Goal: Navigation & Orientation: Find specific page/section

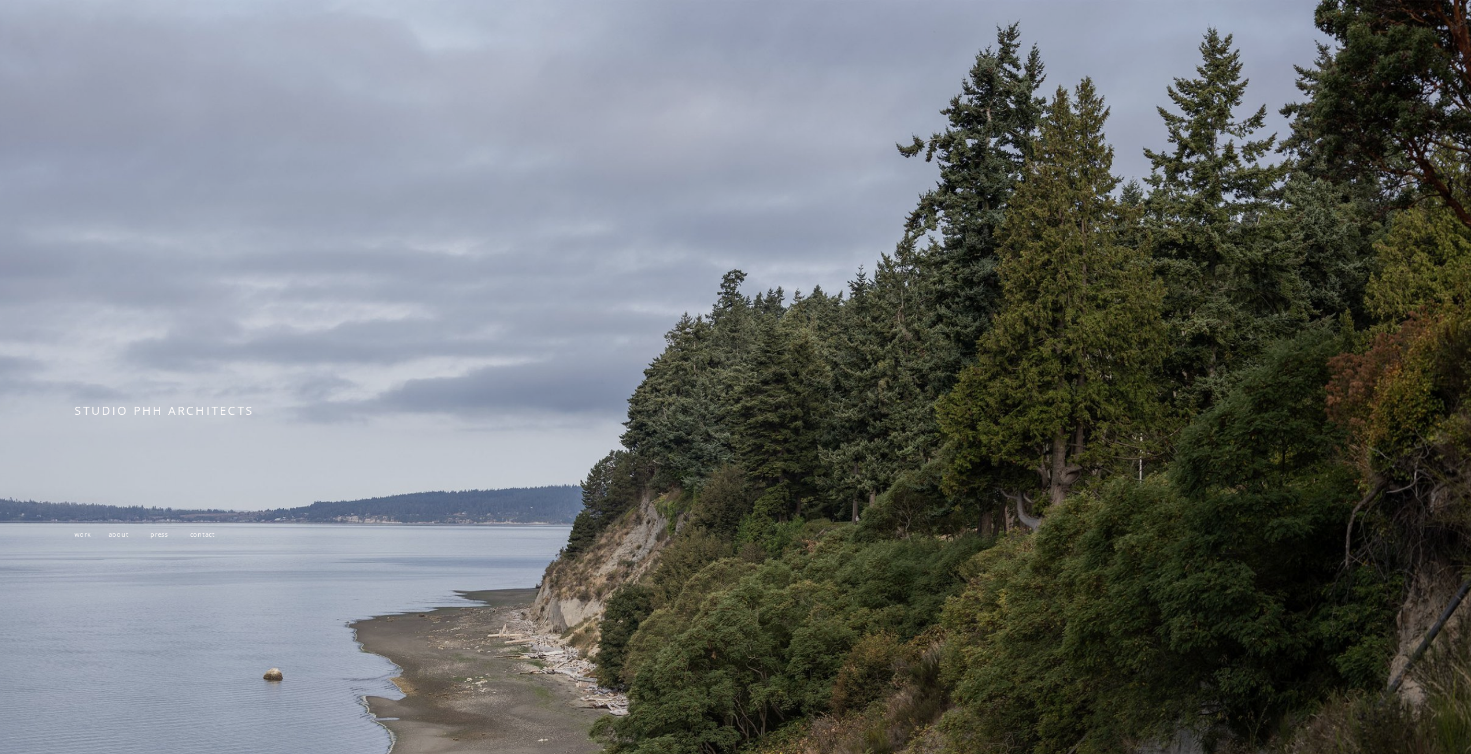
click at [741, 324] on div at bounding box center [735, 511] width 1471 height 1022
click at [175, 396] on div at bounding box center [735, 511] width 1471 height 1022
click at [175, 418] on span "STUDIO PHH ARCHITECTS" at bounding box center [164, 411] width 179 height 16
click at [80, 539] on span "work" at bounding box center [83, 534] width 16 height 9
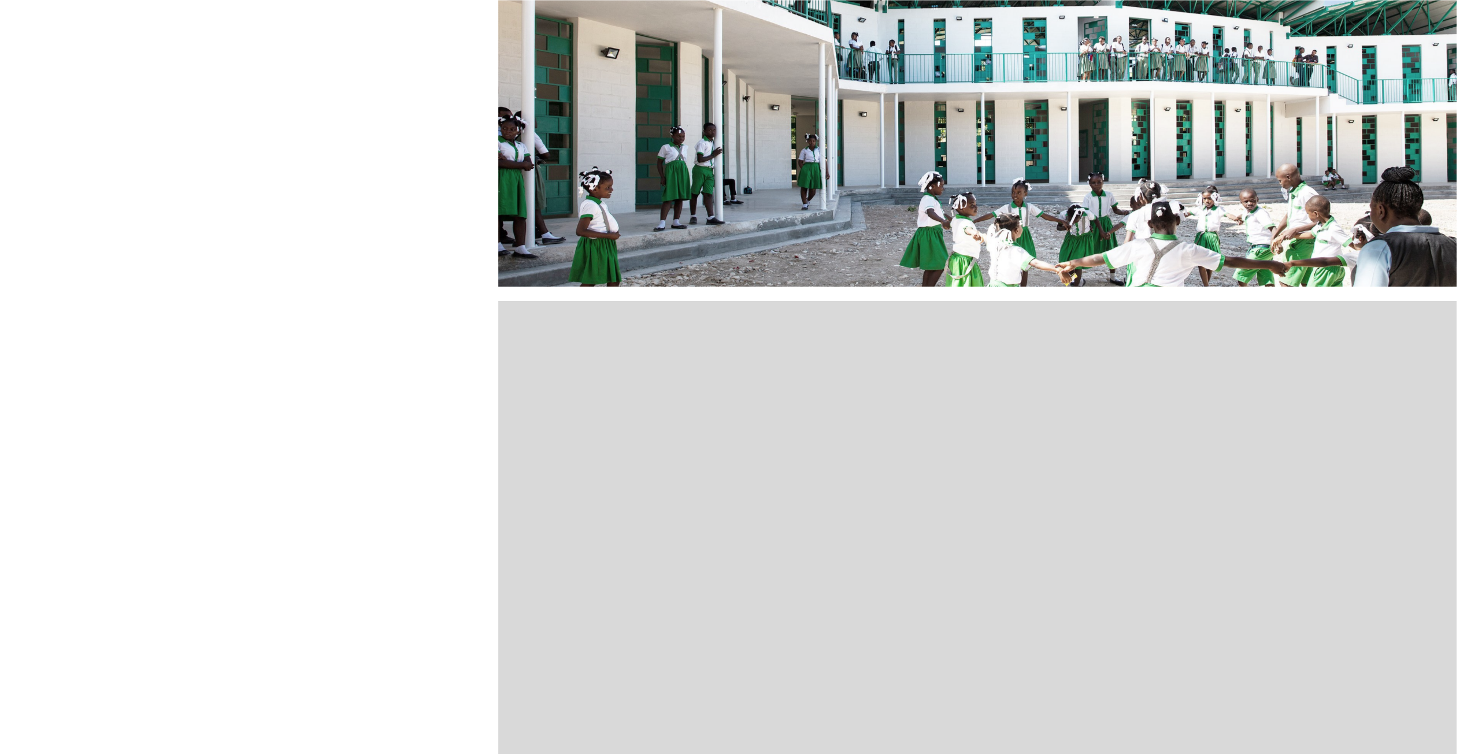
scroll to position [1156, 0]
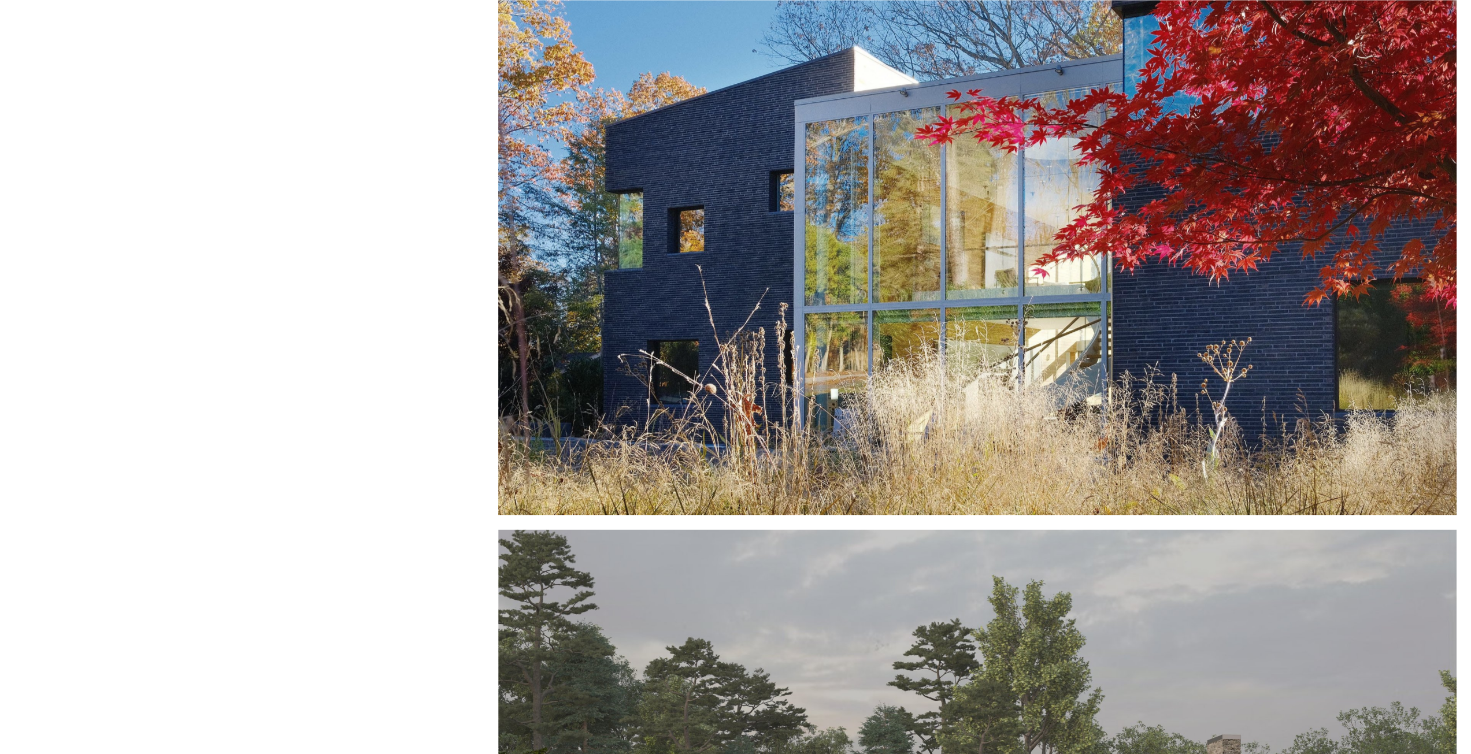
click at [896, 370] on div at bounding box center [977, 249] width 958 height 530
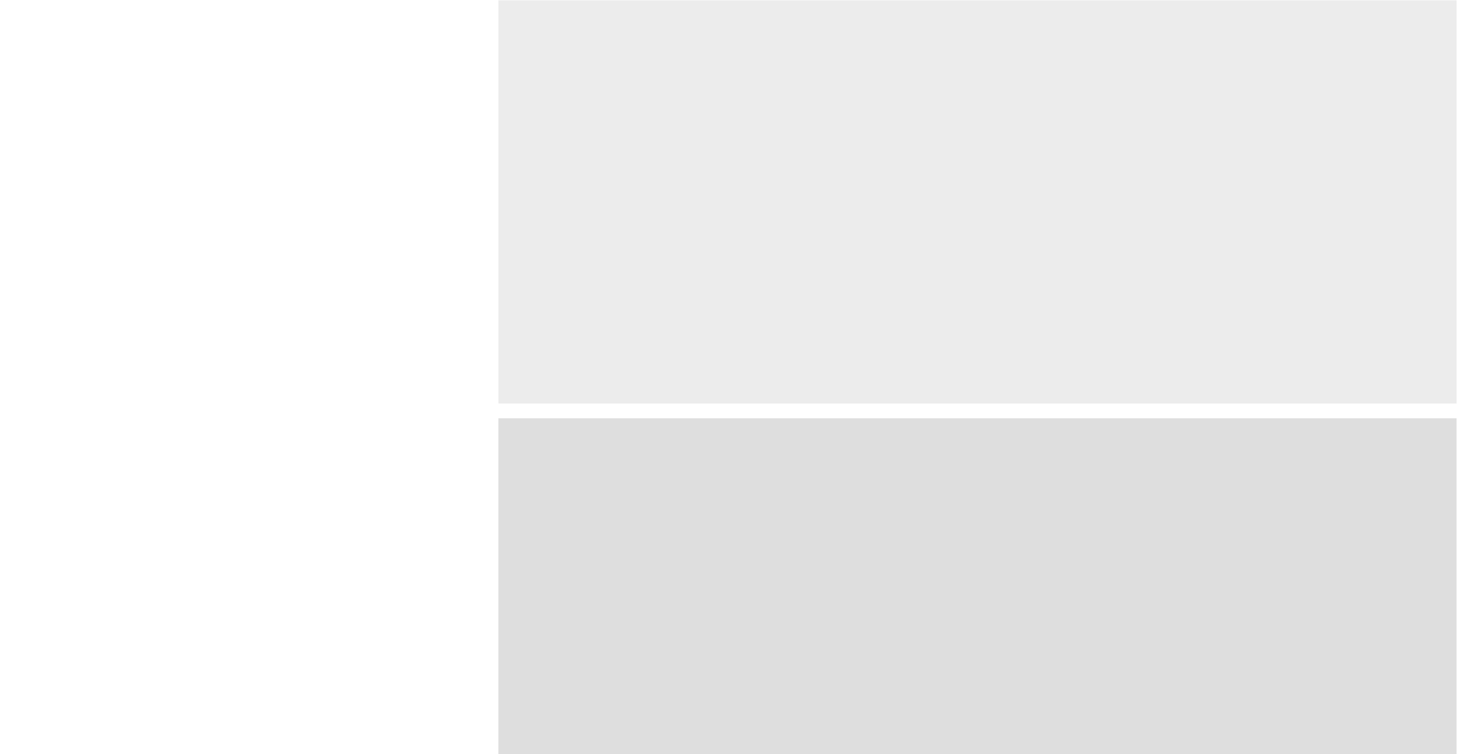
scroll to position [3294, 0]
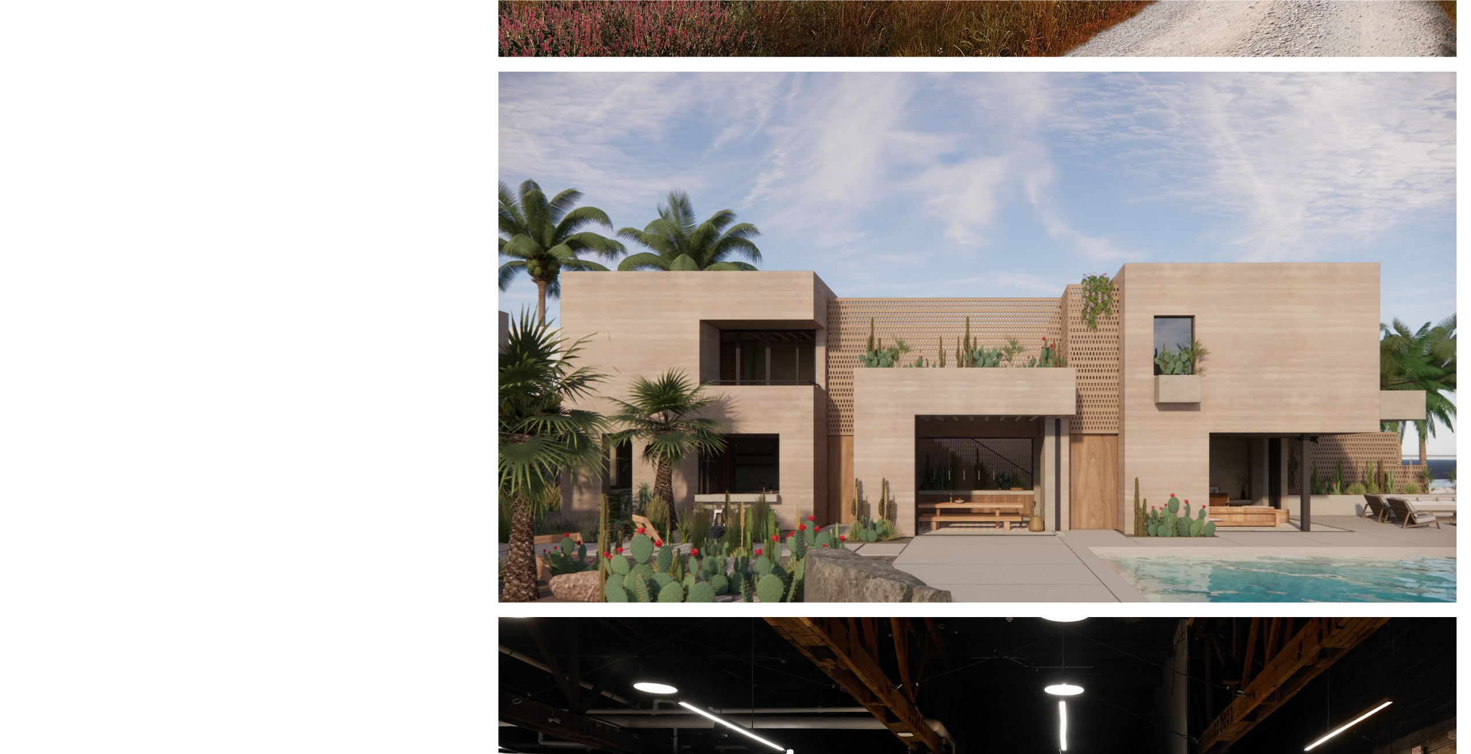
click at [869, 348] on div at bounding box center [977, 337] width 958 height 530
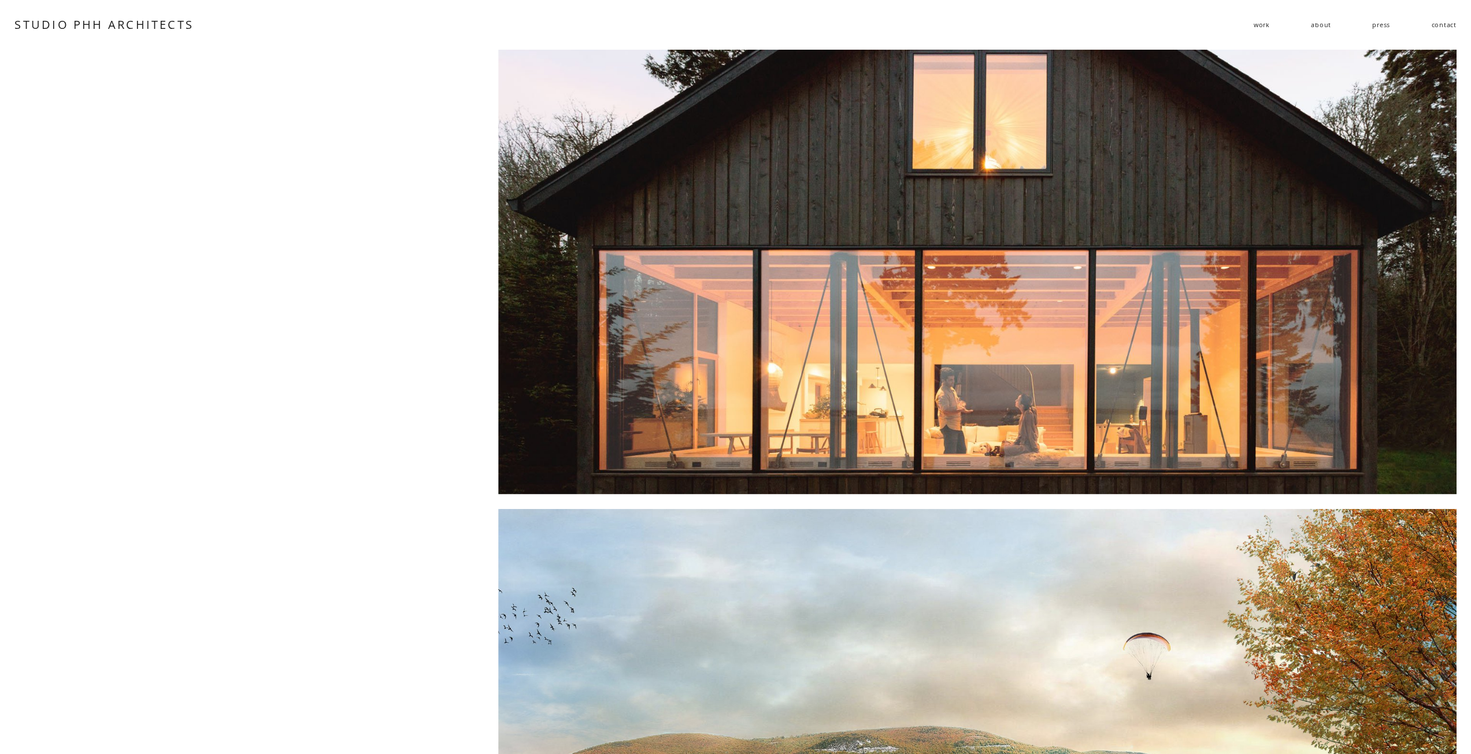
scroll to position [2138, 0]
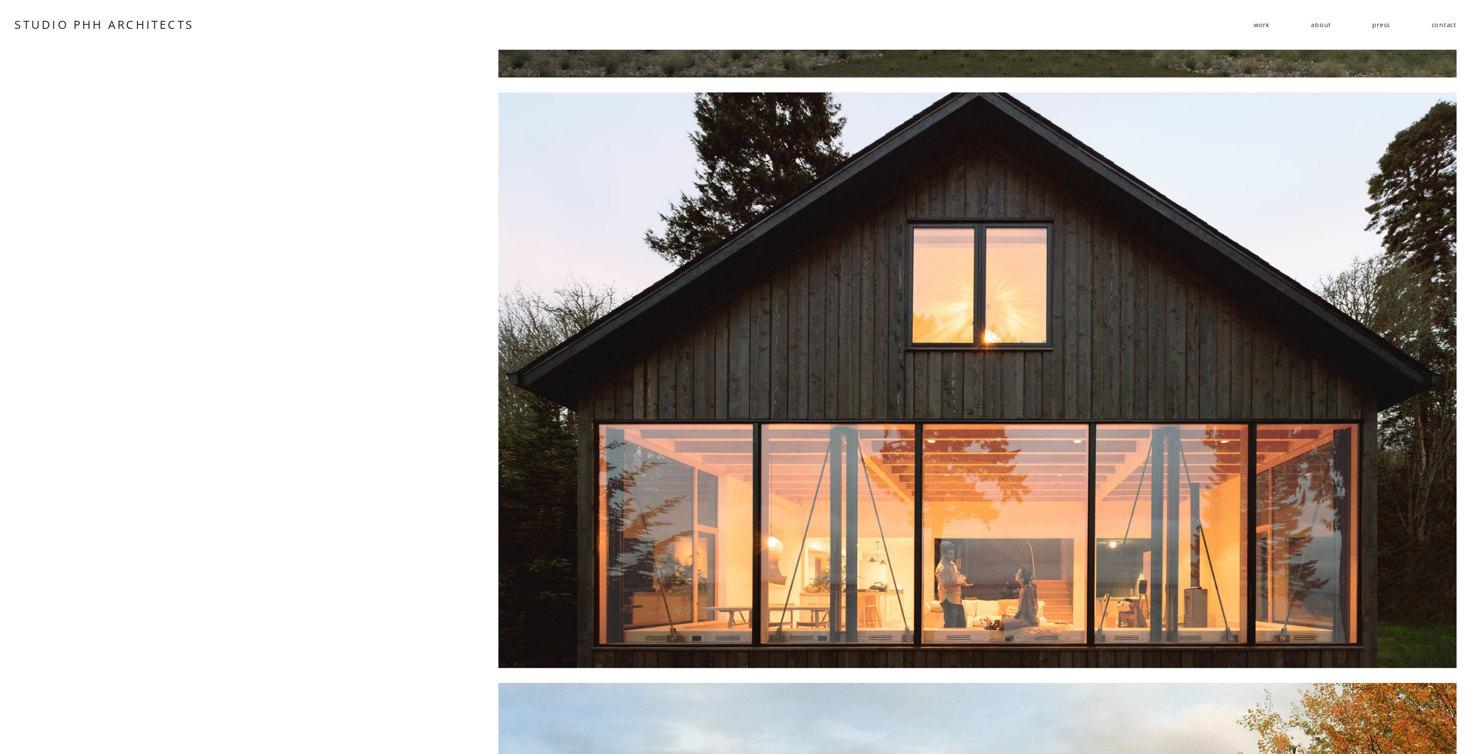
click at [944, 299] on div at bounding box center [977, 380] width 958 height 576
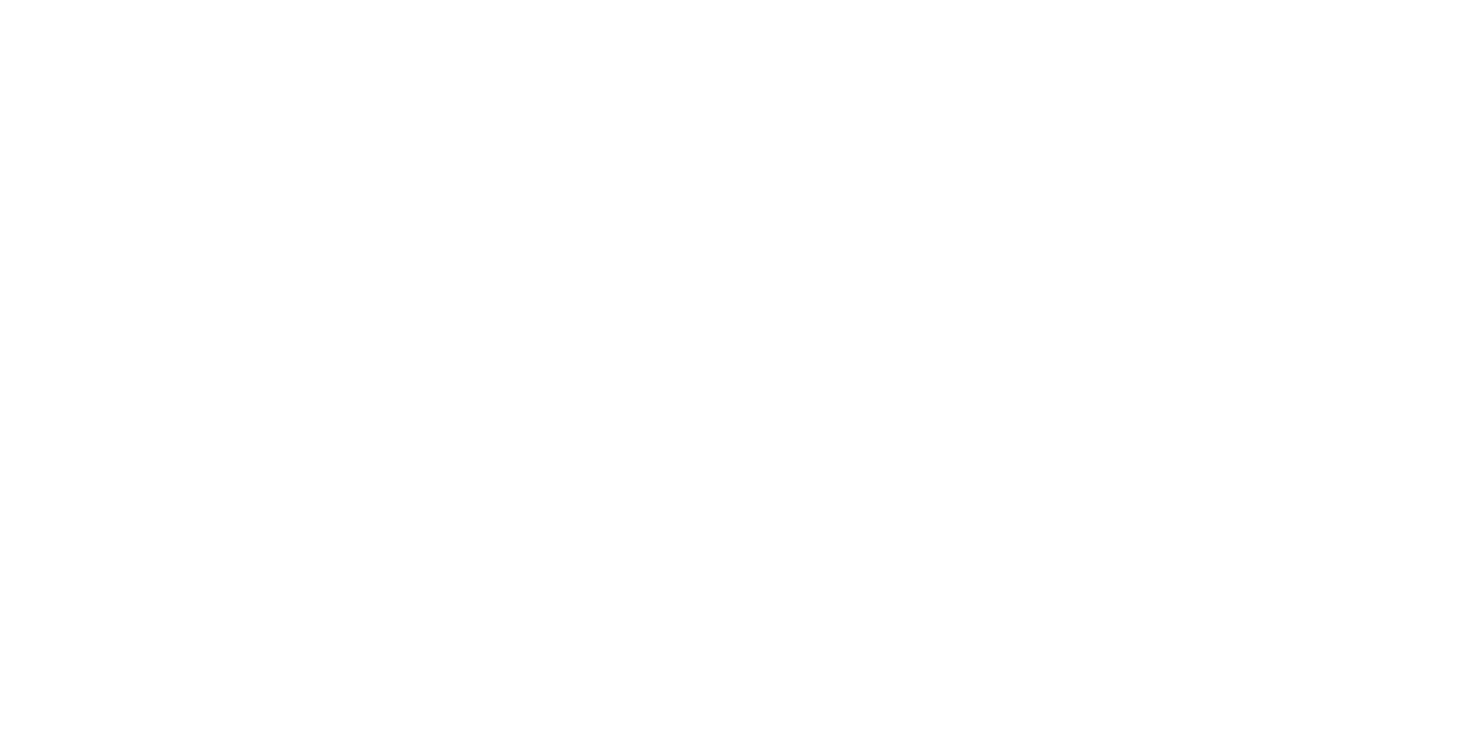
scroll to position [1907, 0]
